Goal: Check status: Check status

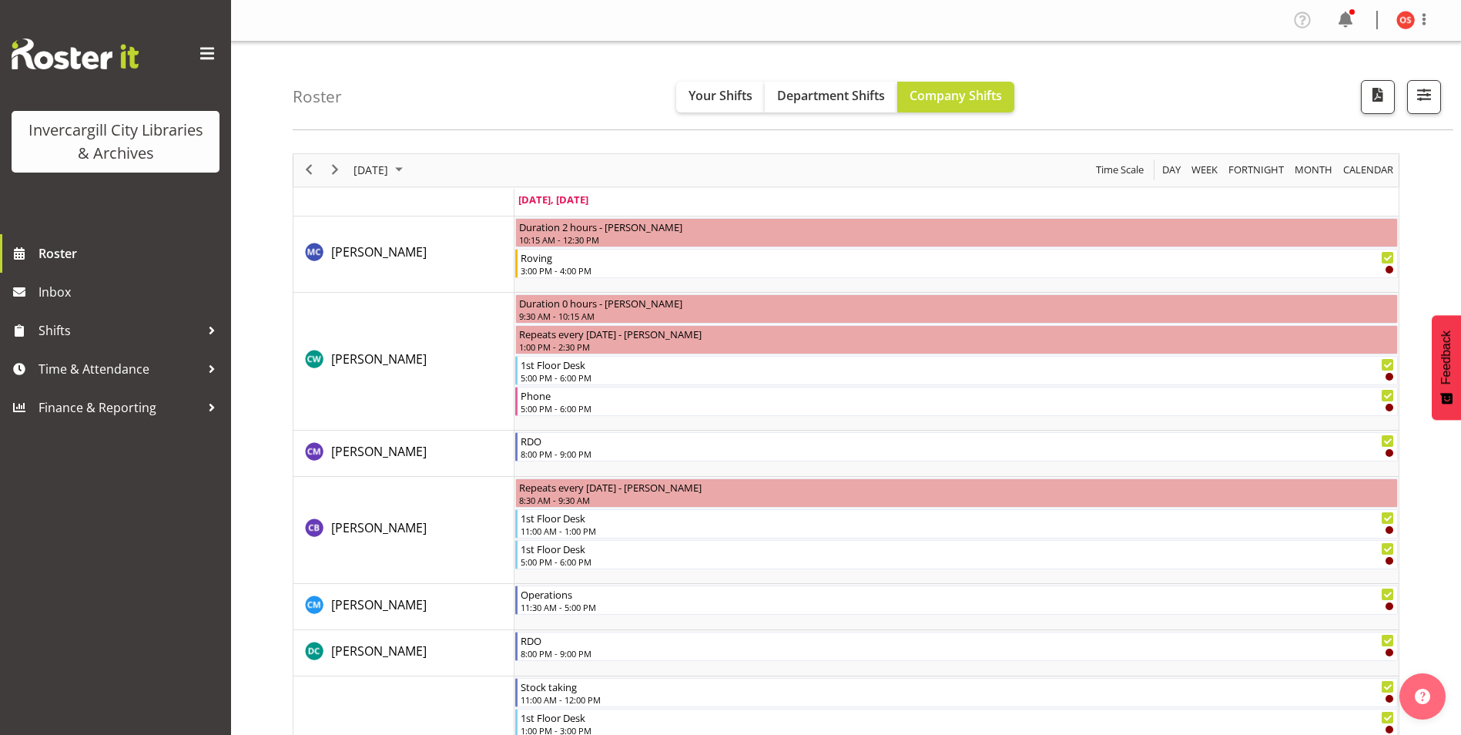
scroll to position [2178, 0]
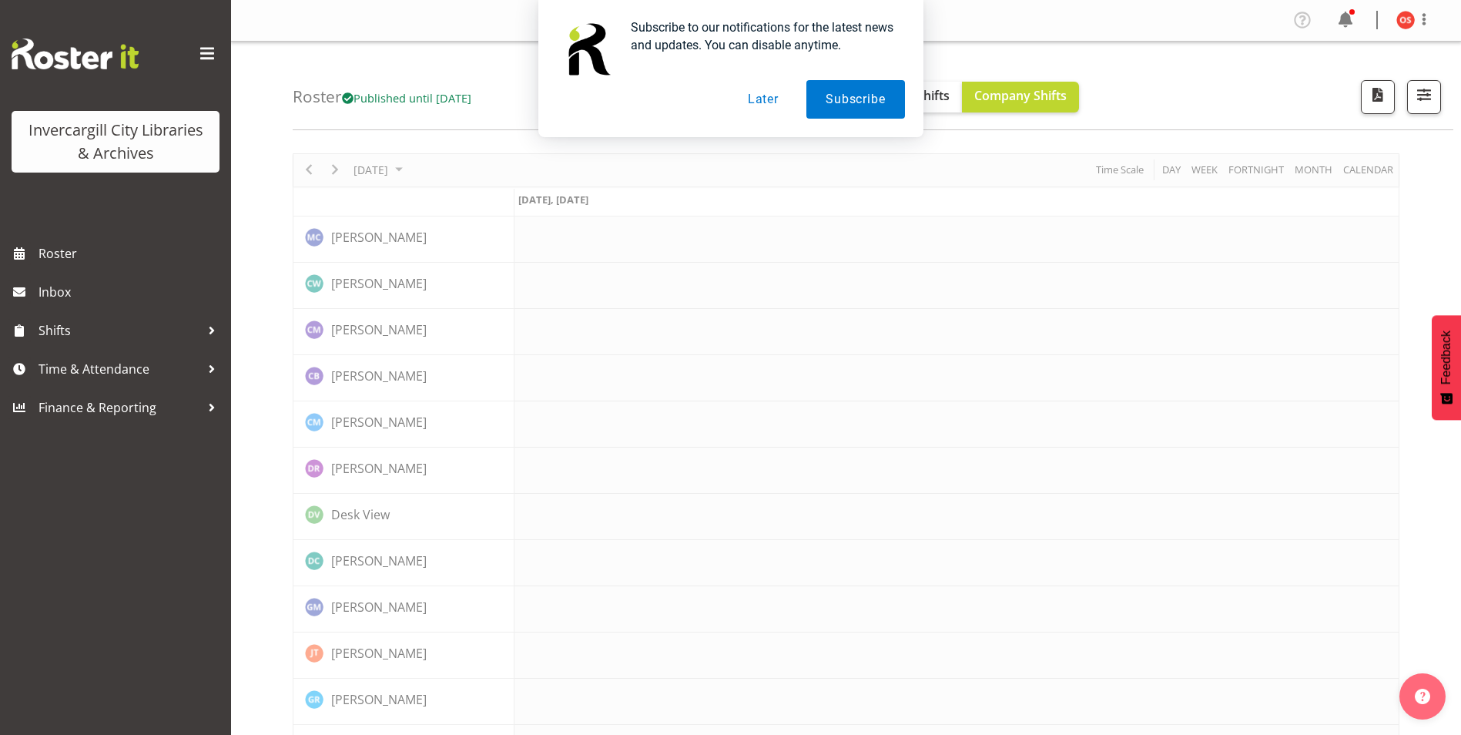
click at [765, 106] on button "Later" at bounding box center [762, 99] width 69 height 39
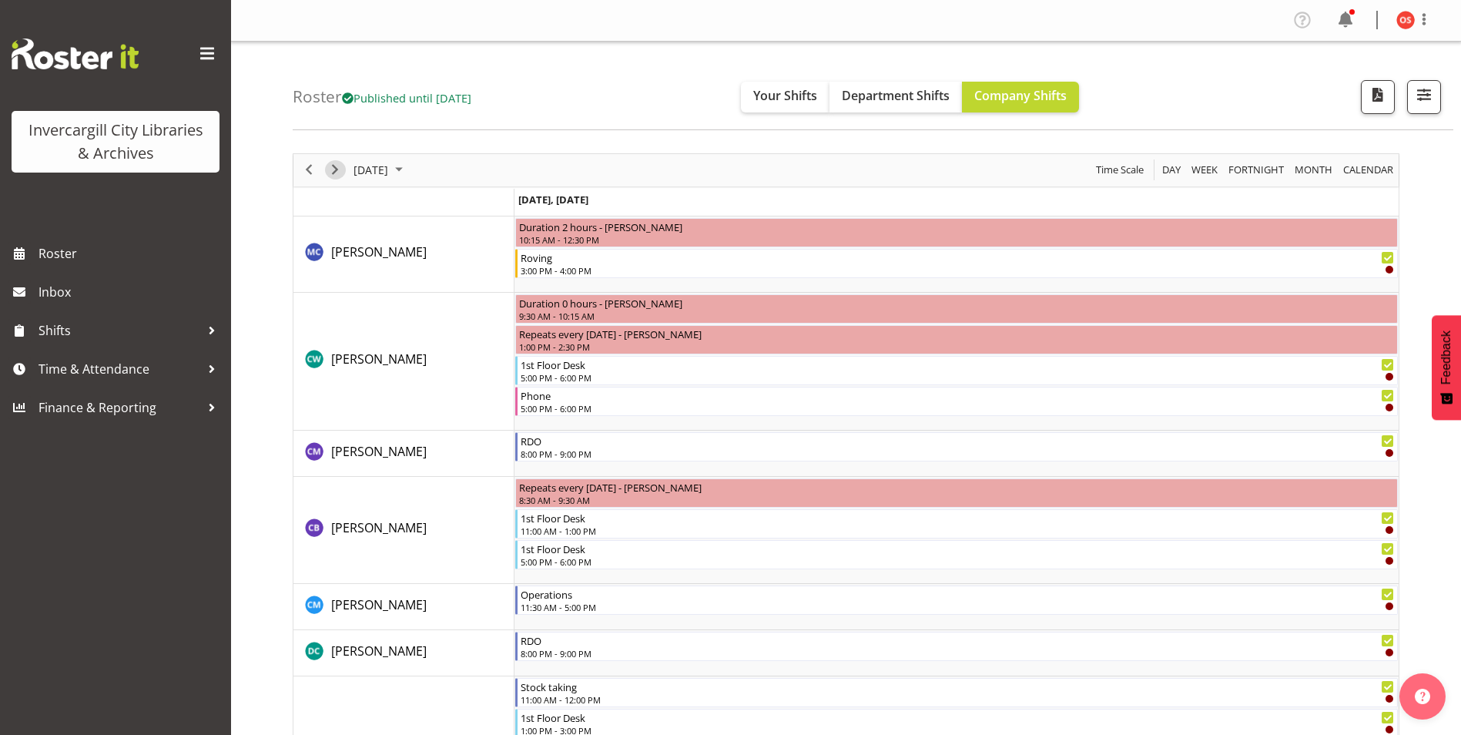
click at [337, 170] on span "Next" at bounding box center [335, 169] width 18 height 19
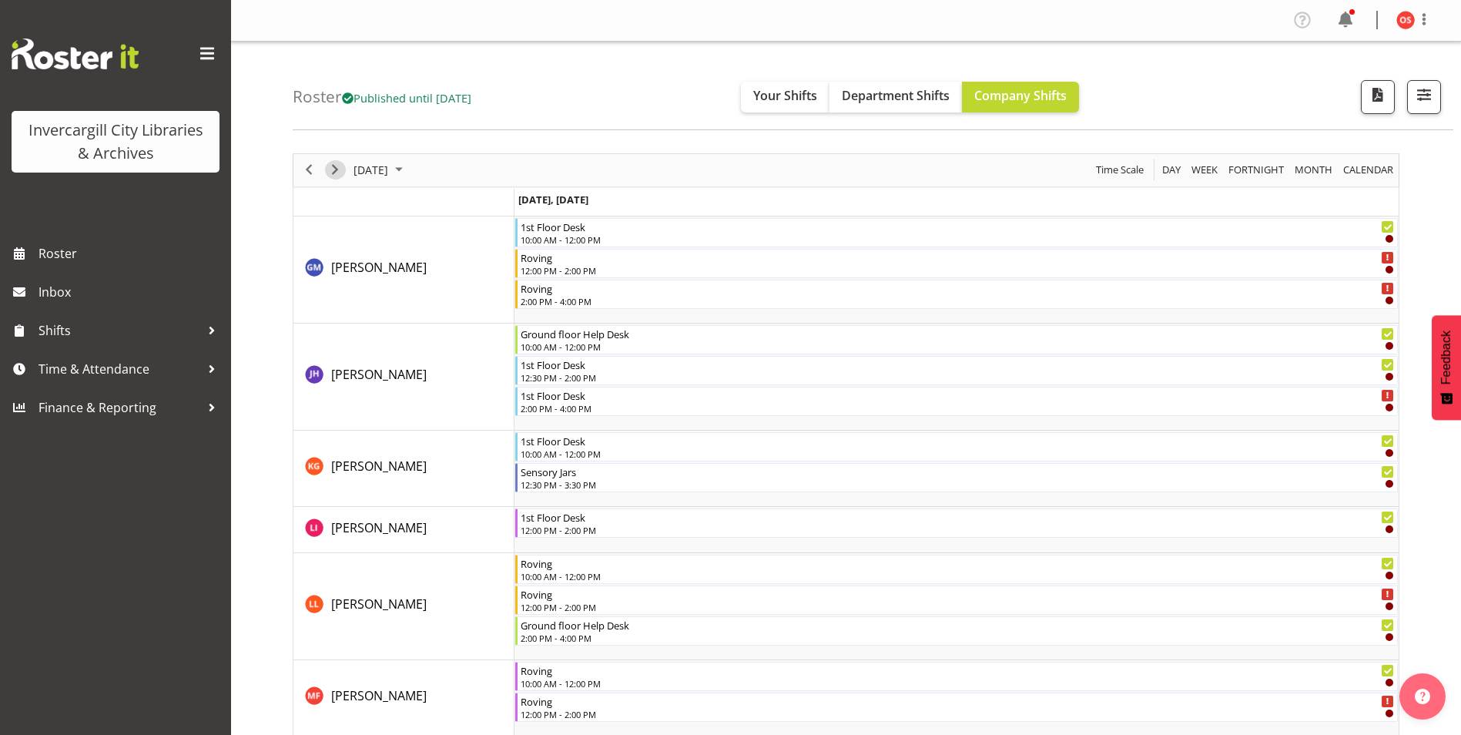
click at [337, 170] on span "Next" at bounding box center [335, 169] width 18 height 19
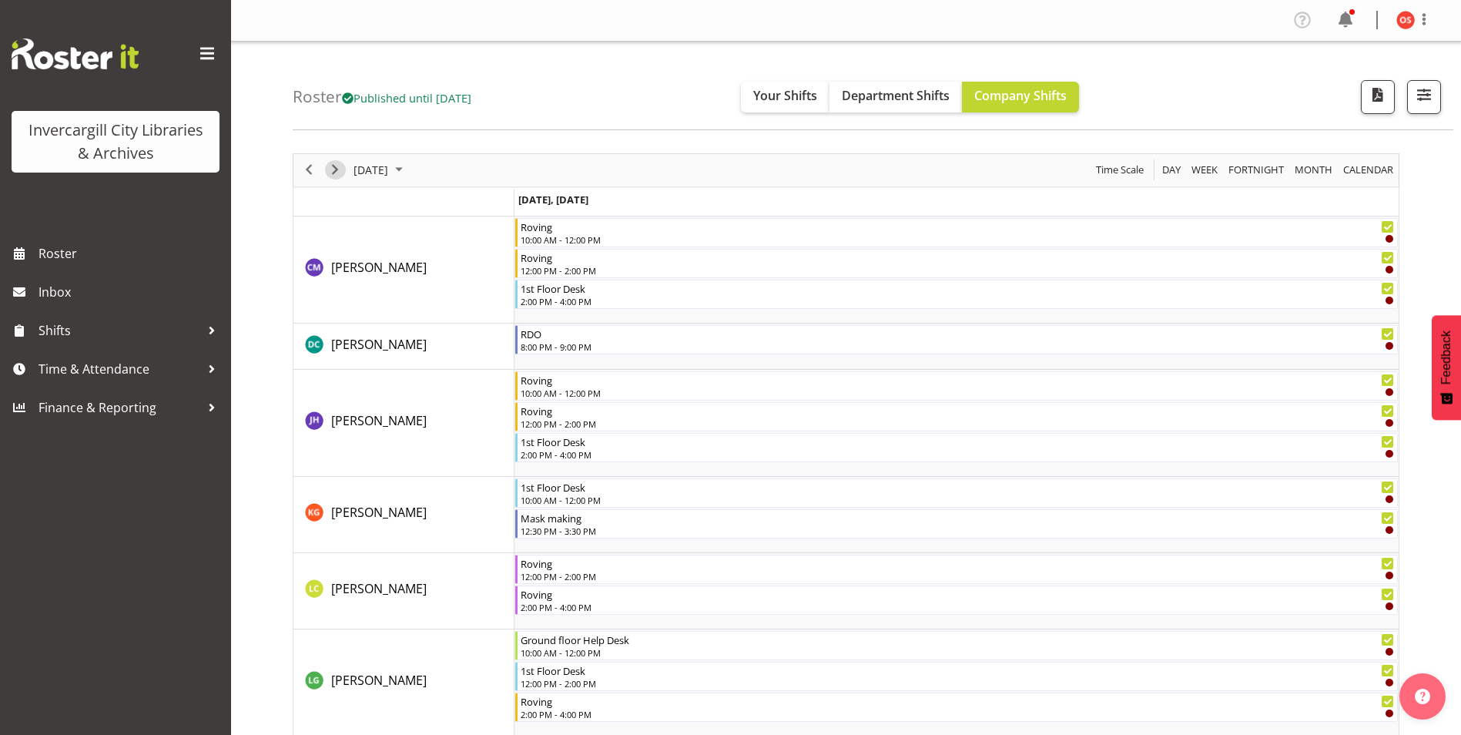
click at [336, 166] on span "Next" at bounding box center [335, 169] width 18 height 19
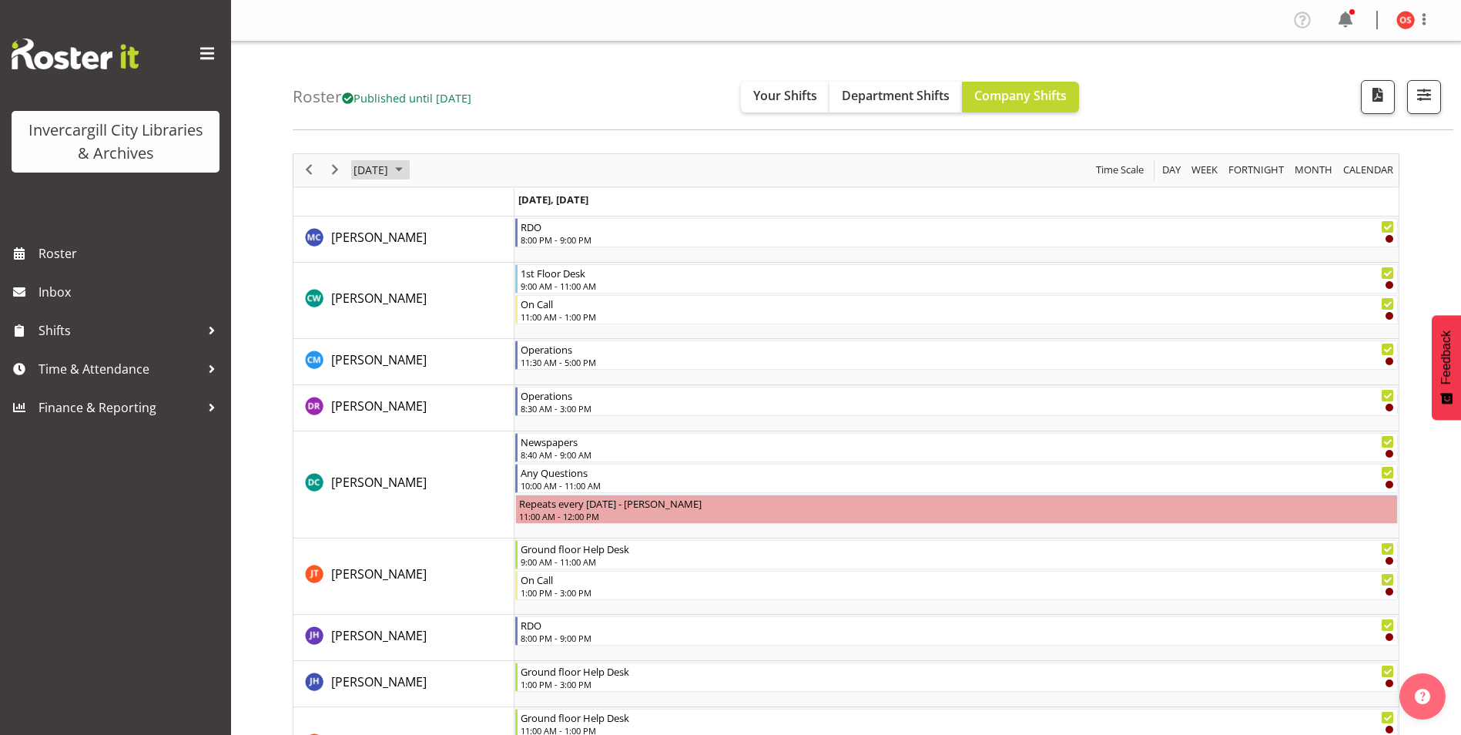
click at [390, 169] on span "October 6, 2025" at bounding box center [371, 169] width 38 height 19
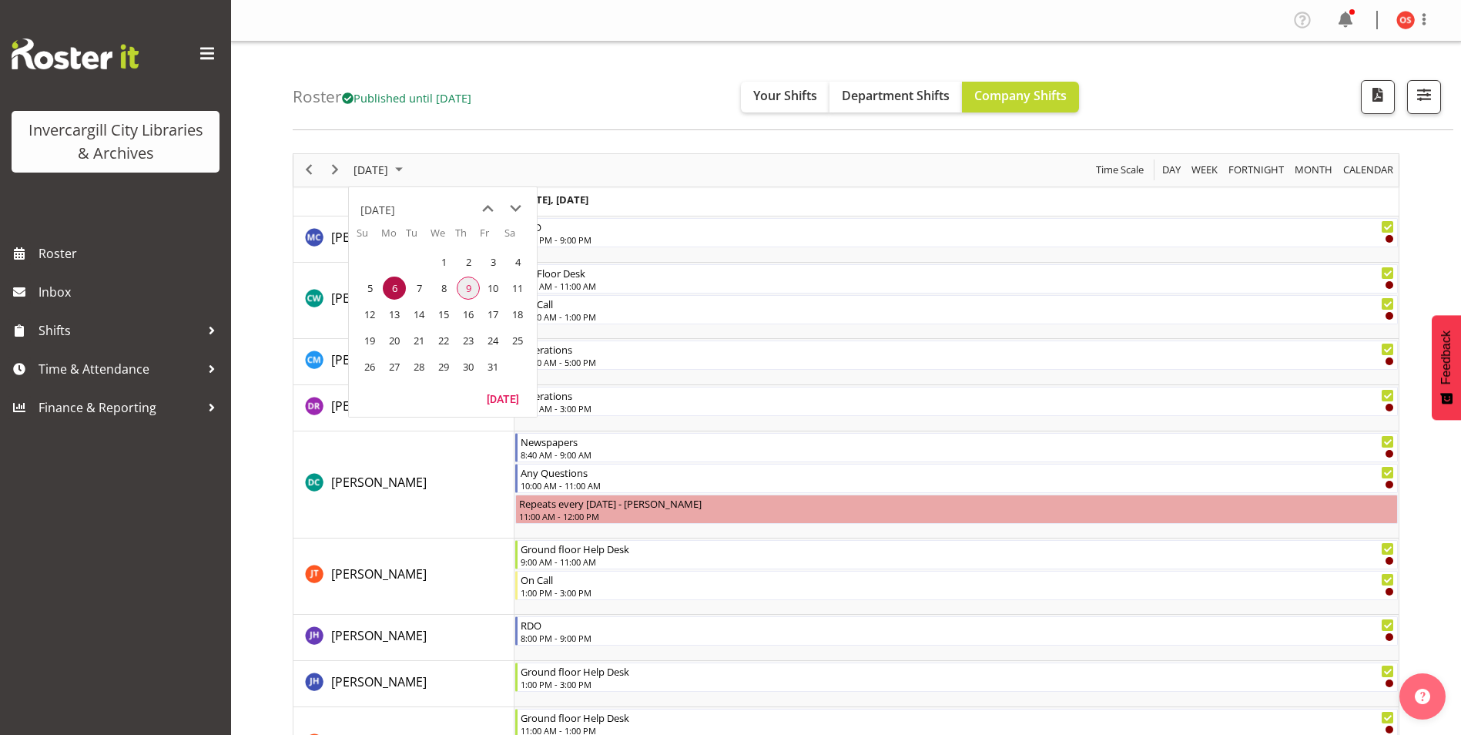
click at [467, 289] on span "9" at bounding box center [468, 287] width 23 height 23
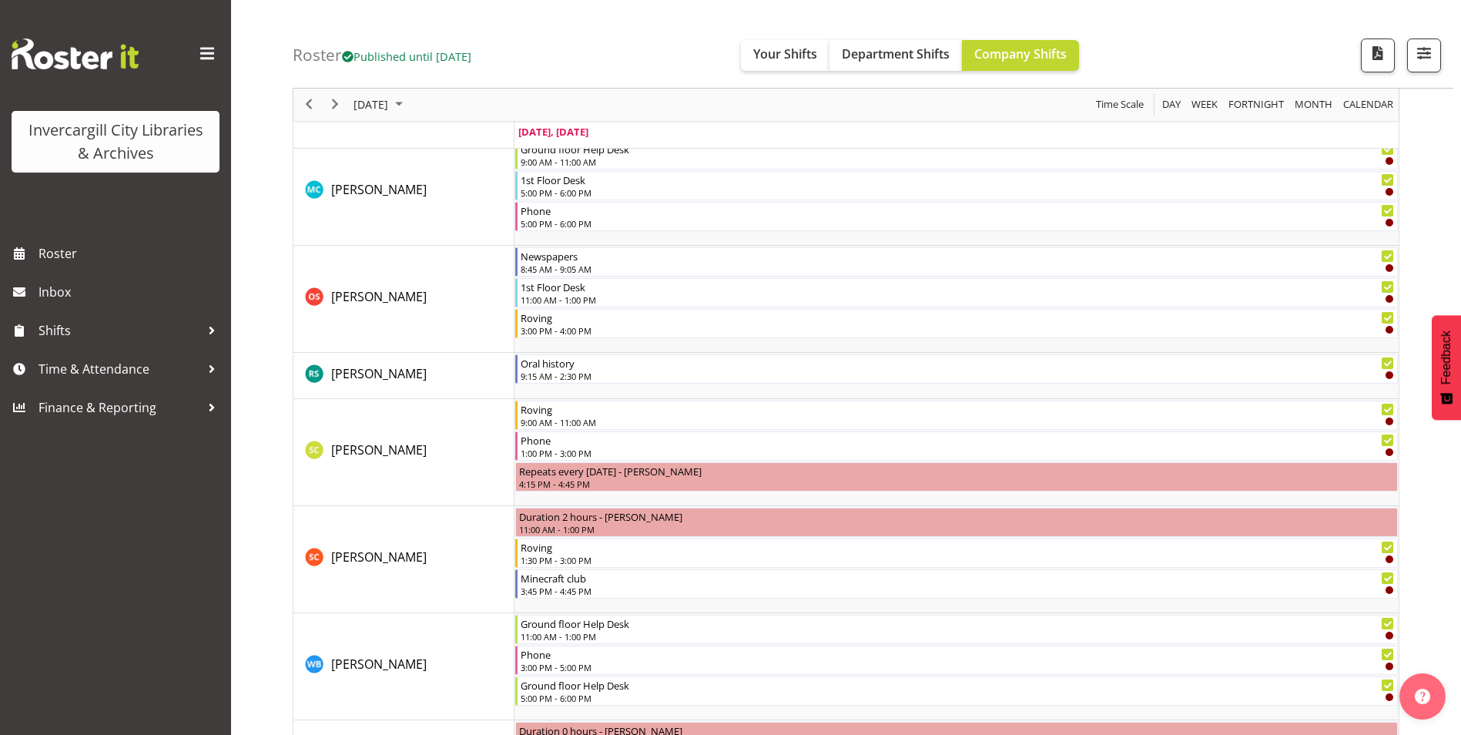
scroll to position [1309, 0]
